Goal: Communication & Community: Answer question/provide support

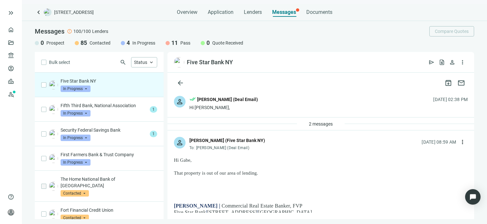
click at [113, 85] on div "Five Star Bank NY In Progress arrow_drop_down" at bounding box center [109, 85] width 97 height 14
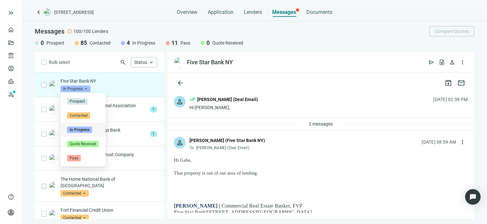
click at [86, 90] on span "In Progress" at bounding box center [76, 88] width 30 height 6
click at [76, 156] on span "Pass" at bounding box center [74, 158] width 14 height 6
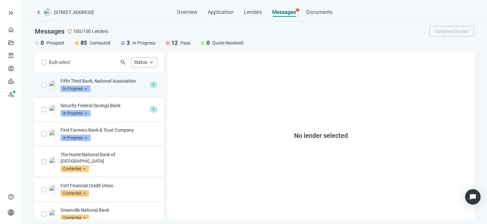
click at [101, 83] on p "Fifth Third Bank, National Association" at bounding box center [104, 81] width 87 height 6
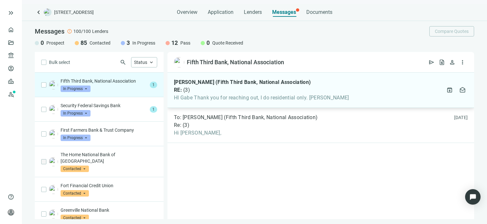
click at [249, 85] on div "[PERSON_NAME] (Fifth Third Bank, National Association) RE: ( 3 ) HI Gabe Thank …" at bounding box center [261, 90] width 175 height 22
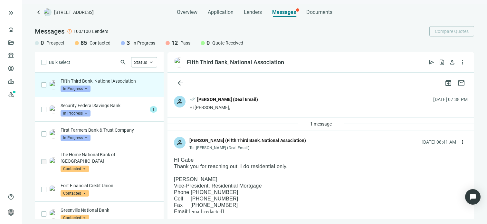
click at [88, 88] on span "In Progress" at bounding box center [76, 88] width 30 height 6
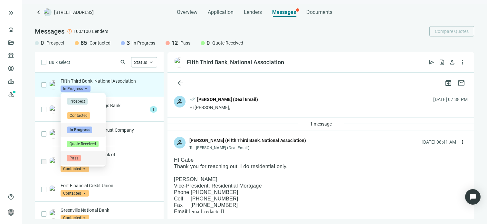
click at [76, 158] on span "Pass" at bounding box center [74, 158] width 14 height 6
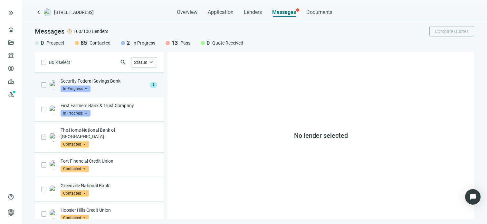
click at [104, 84] on div "Security Federal Savings Bank In Progress arrow_drop_down" at bounding box center [104, 85] width 87 height 14
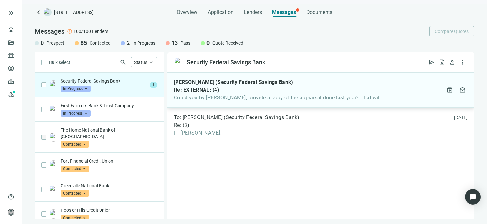
click at [260, 92] on div "Re: EXTERNAL: ( 4 )" at bounding box center [277, 90] width 207 height 6
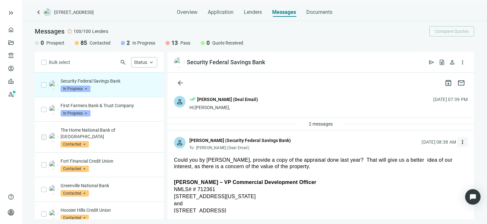
click at [459, 143] on span "more_vert" at bounding box center [462, 142] width 6 height 6
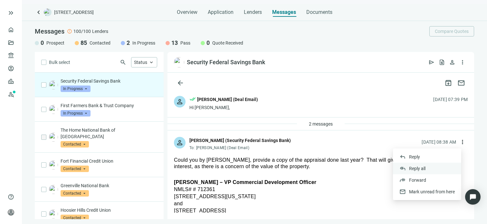
click at [422, 170] on span "Reply all" at bounding box center [417, 168] width 16 height 5
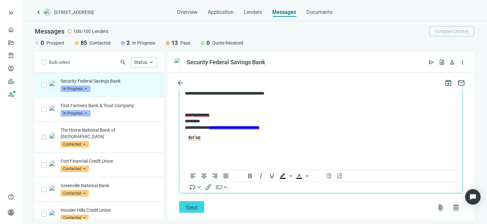
scroll to position [524, 0]
click at [195, 204] on span "Send" at bounding box center [192, 207] width 12 height 6
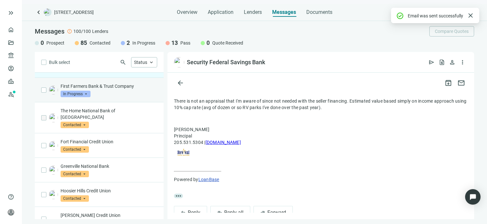
scroll to position [0, 0]
